Goal: Information Seeking & Learning: Learn about a topic

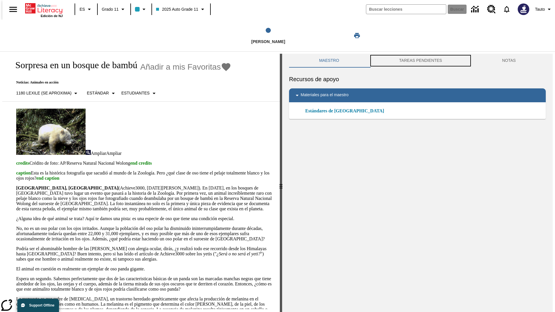
click at [421, 61] on button "TAREAS PENDIENTES" at bounding box center [420, 61] width 103 height 14
